Goal: Information Seeking & Learning: Learn about a topic

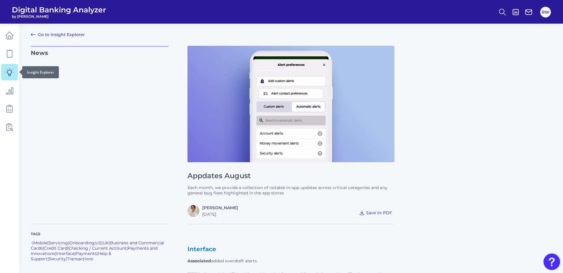
click at [11, 69] on icon at bounding box center [9, 72] width 8 height 8
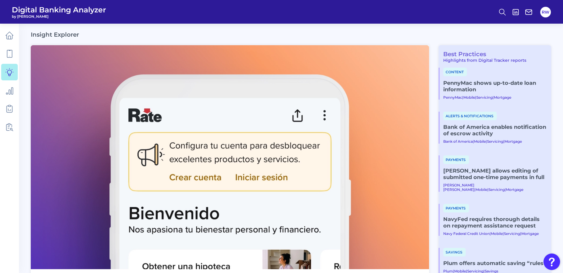
click at [467, 51] on link "Best Practices" at bounding box center [462, 54] width 48 height 7
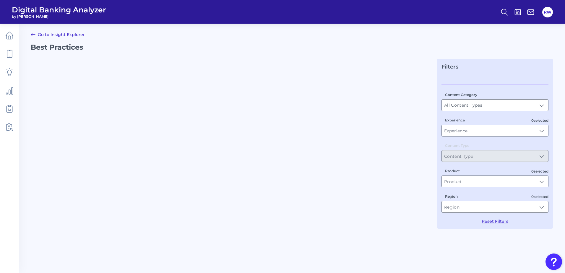
type input "Best Practices"
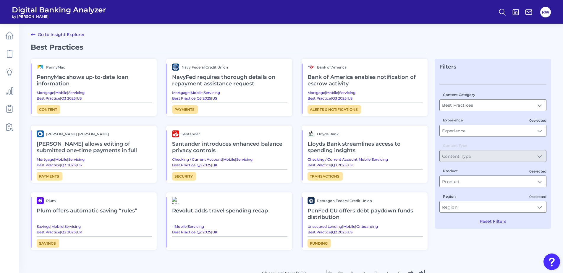
click at [86, 77] on h2 "PennyMac shows up-to-date loan information" at bounding box center [94, 81] width 115 height 20
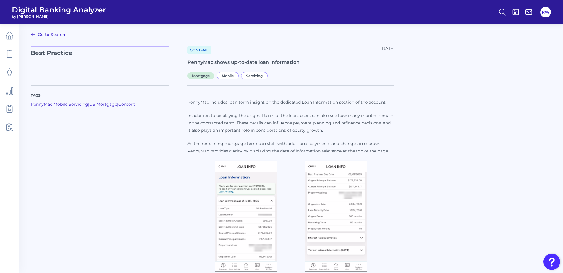
click at [56, 35] on link "Go to Search" at bounding box center [48, 34] width 35 height 7
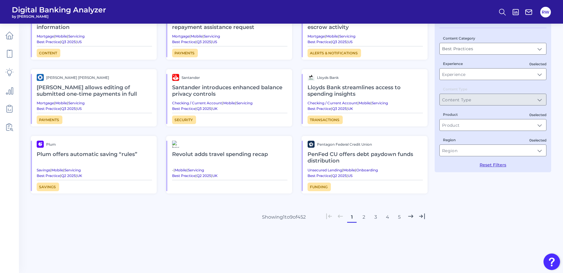
scroll to position [57, 0]
click at [92, 151] on h2 "Plum offers automatic saving “rules”​" at bounding box center [94, 154] width 115 height 14
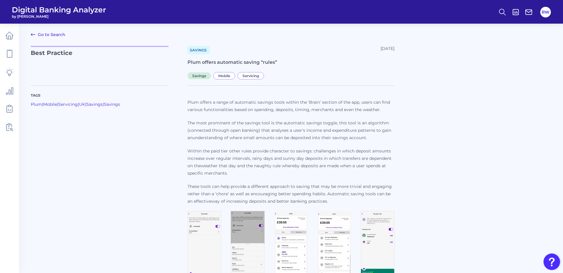
scroll to position [19, 0]
